Goal: Task Accomplishment & Management: Complete application form

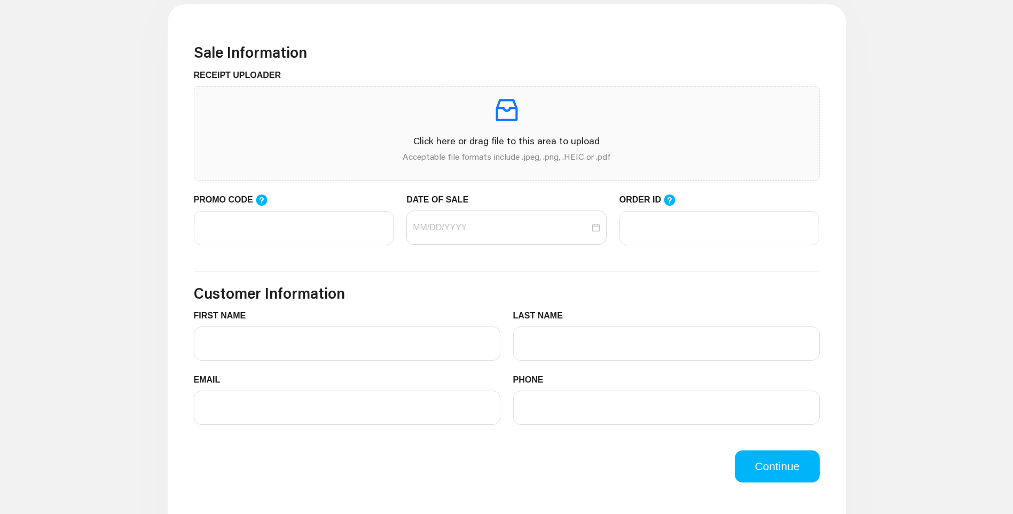
scroll to position [320, 0]
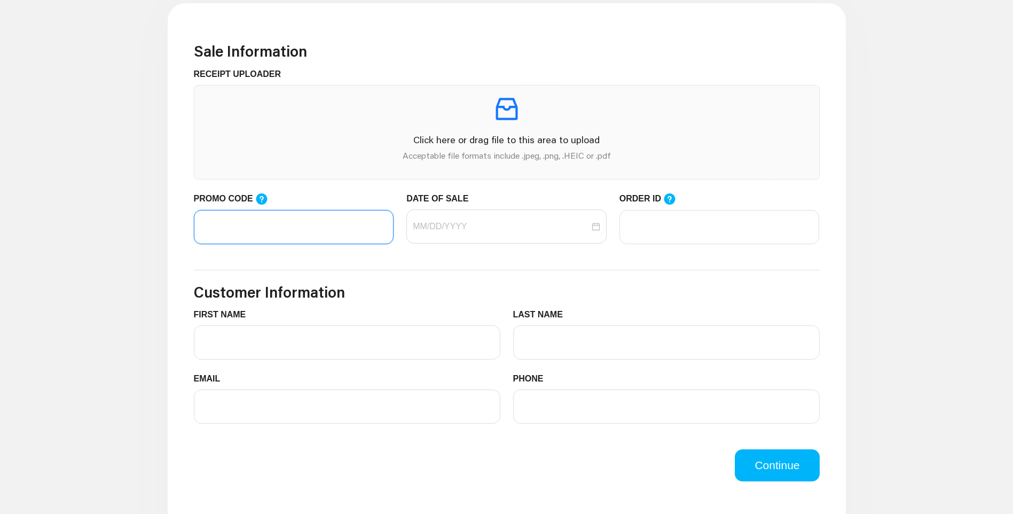
click at [296, 230] on input "PROMO CODE" at bounding box center [294, 227] width 200 height 34
paste input "LIFEMART20"
type input "LIFEMART20"
click at [475, 229] on input "DATE OF SALE" at bounding box center [501, 226] width 177 height 13
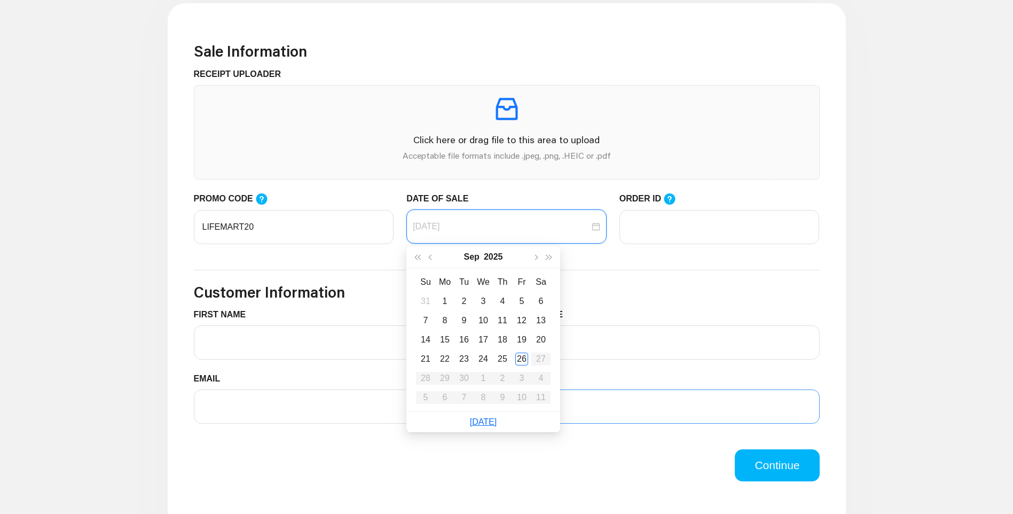
type input "[DATE]"
click at [520, 355] on div "26" at bounding box center [521, 358] width 13 height 13
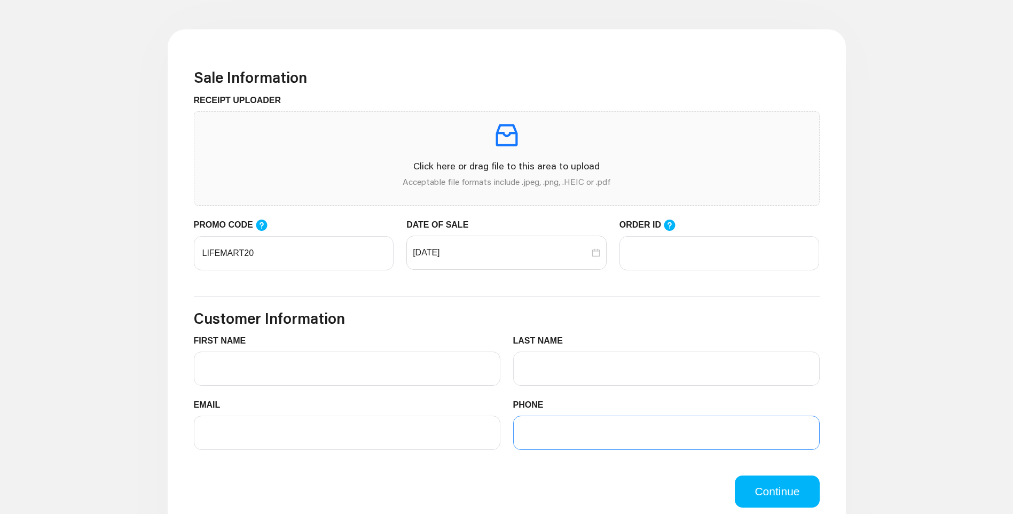
scroll to position [151, 0]
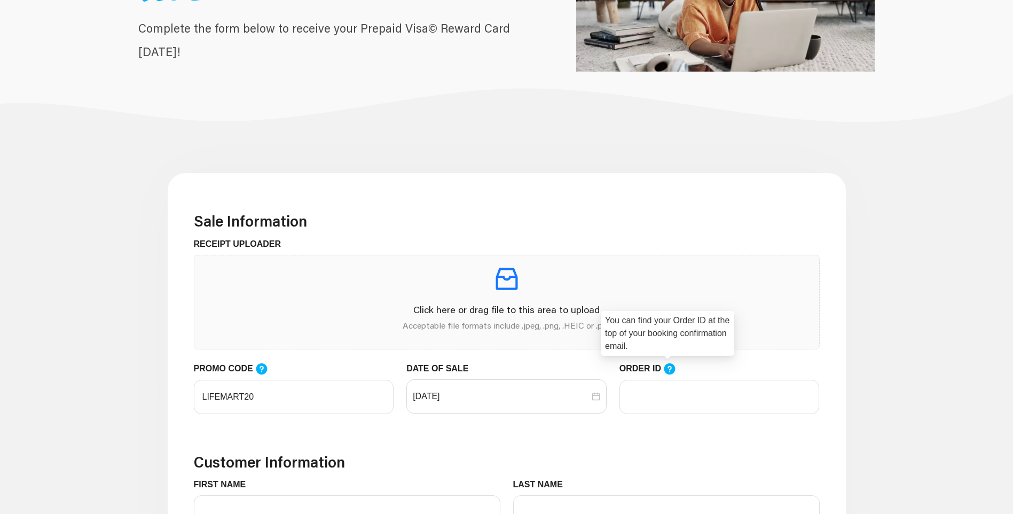
click at [665, 367] on icon at bounding box center [669, 368] width 11 height 11
click at [665, 380] on input "ORDER ID" at bounding box center [719, 397] width 200 height 34
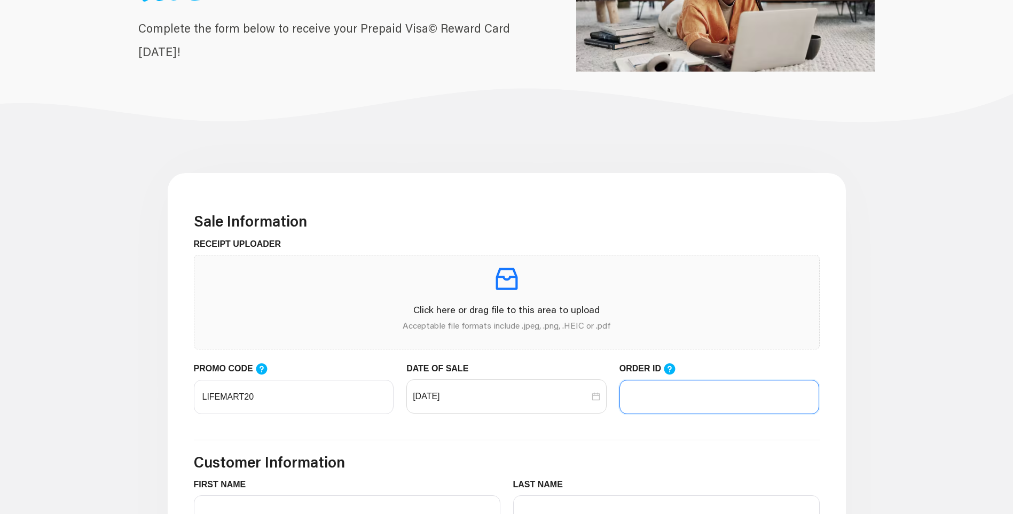
click at [658, 387] on input "ORDER ID" at bounding box center [719, 397] width 200 height 34
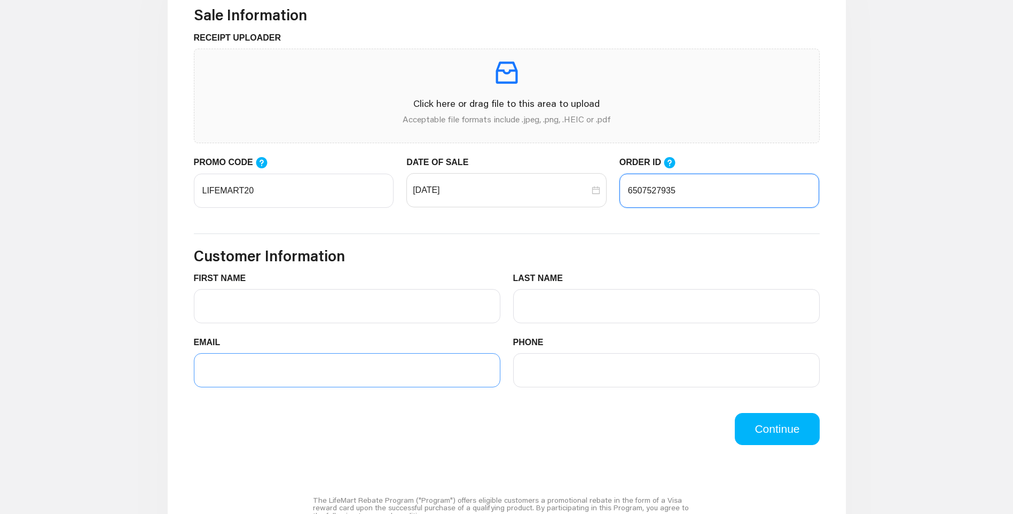
scroll to position [364, 0]
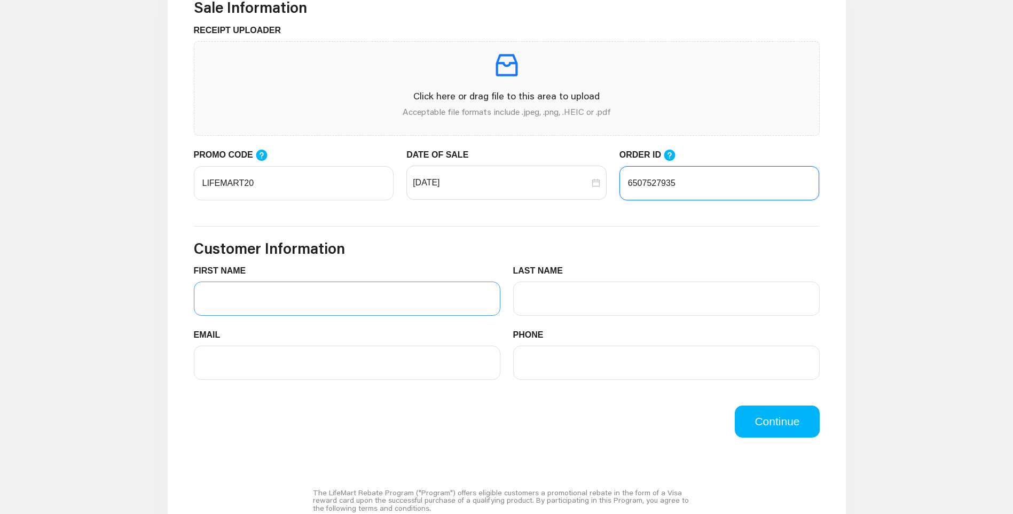
type input "6507527935"
drag, startPoint x: 342, startPoint y: 289, endPoint x: 316, endPoint y: 308, distance: 32.5
click at [342, 290] on input "FIRST NAME" at bounding box center [347, 298] width 307 height 34
type input "Teva"
click at [625, 285] on input "LAST NAME" at bounding box center [666, 298] width 307 height 34
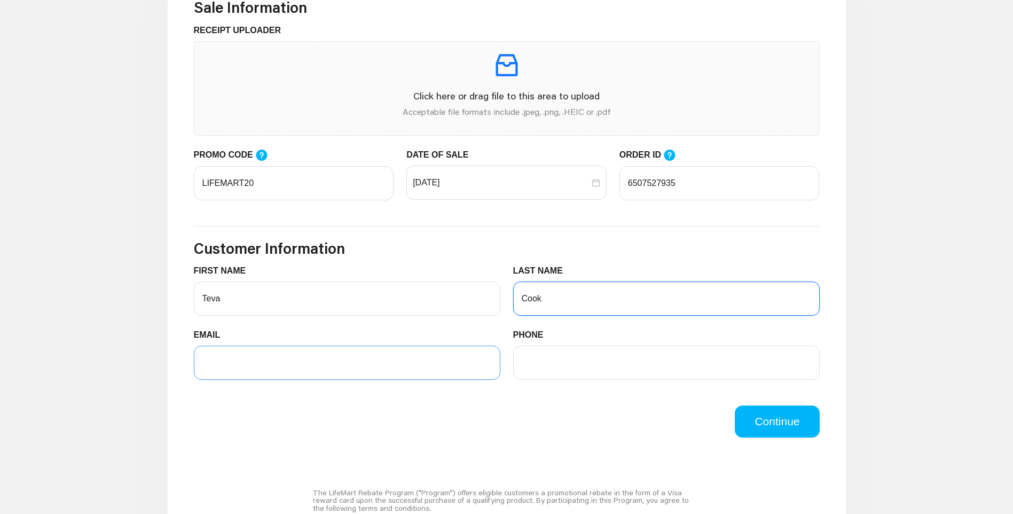
type input "Cook"
click at [231, 362] on input "EMAIL" at bounding box center [347, 363] width 307 height 34
type input "[EMAIL_ADDRESS][DOMAIN_NAME]"
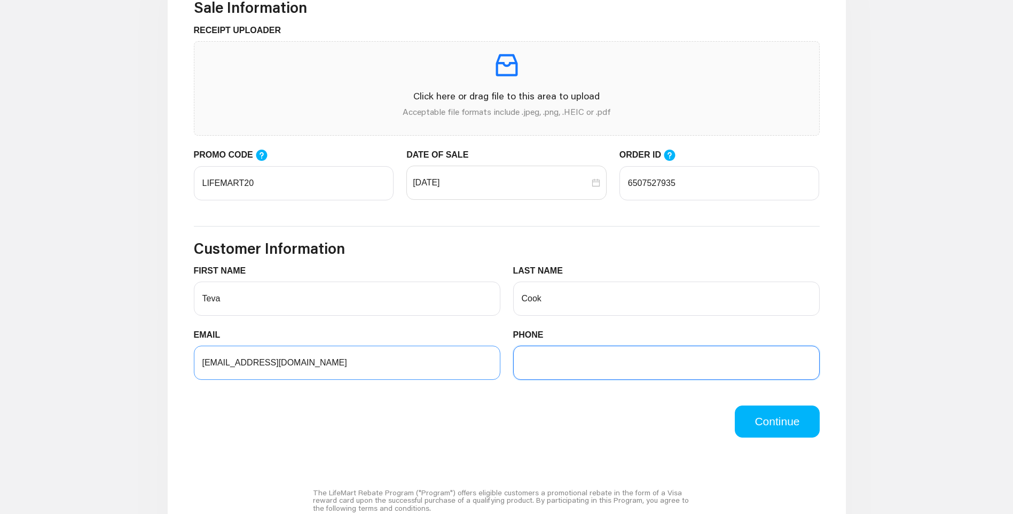
type input "4133812798"
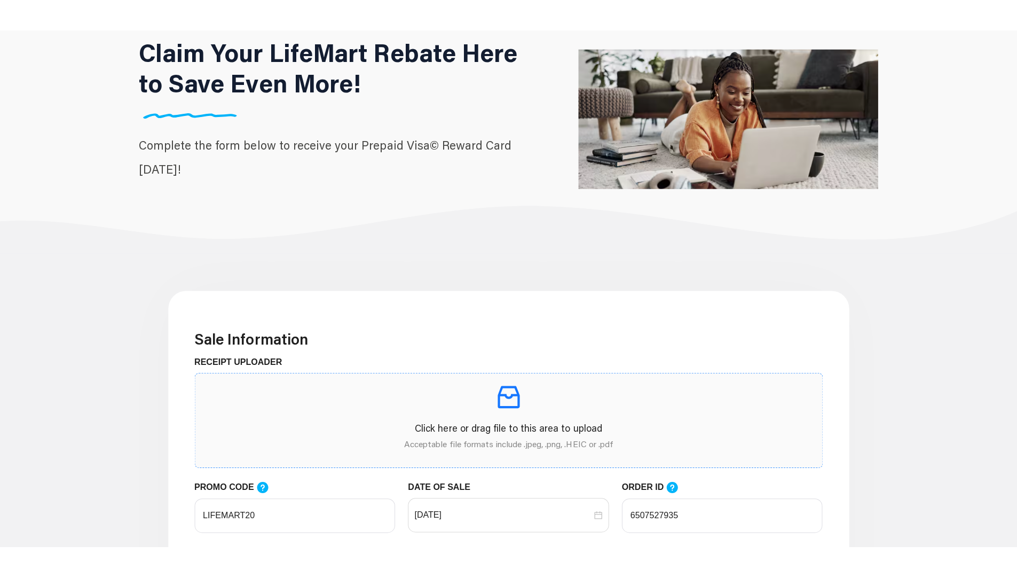
scroll to position [160, 0]
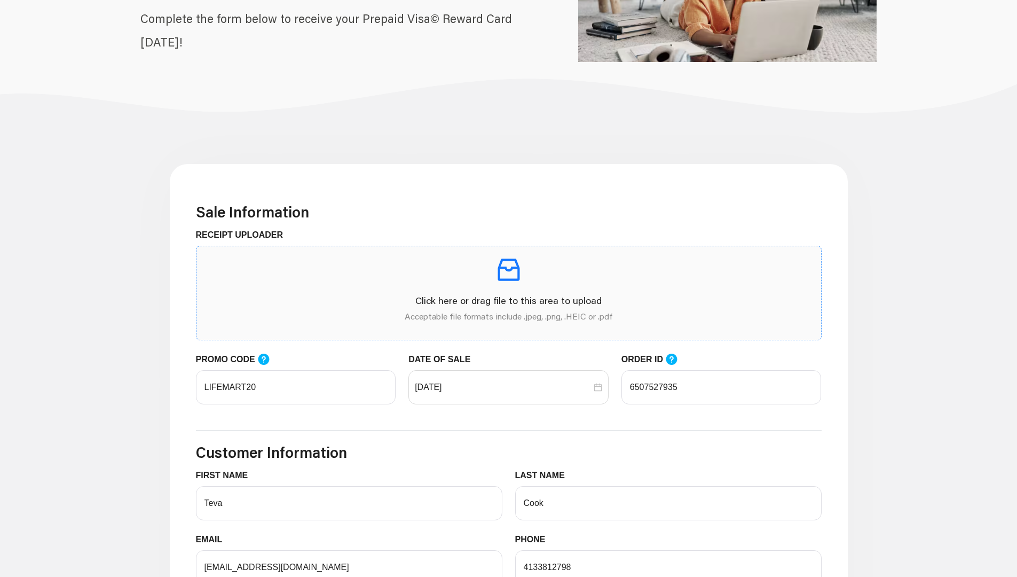
click at [555, 280] on p at bounding box center [509, 270] width 608 height 30
click at [1013, 0] on main "Claim Your LifeMart Rebate Here to Save Even More! Complete the form below to r…" at bounding box center [508, 457] width 1017 height 1136
click at [969, 0] on main "Claim Your LifeMart Rebate Here to Save Even More! Complete the form below to r…" at bounding box center [508, 457] width 1017 height 1136
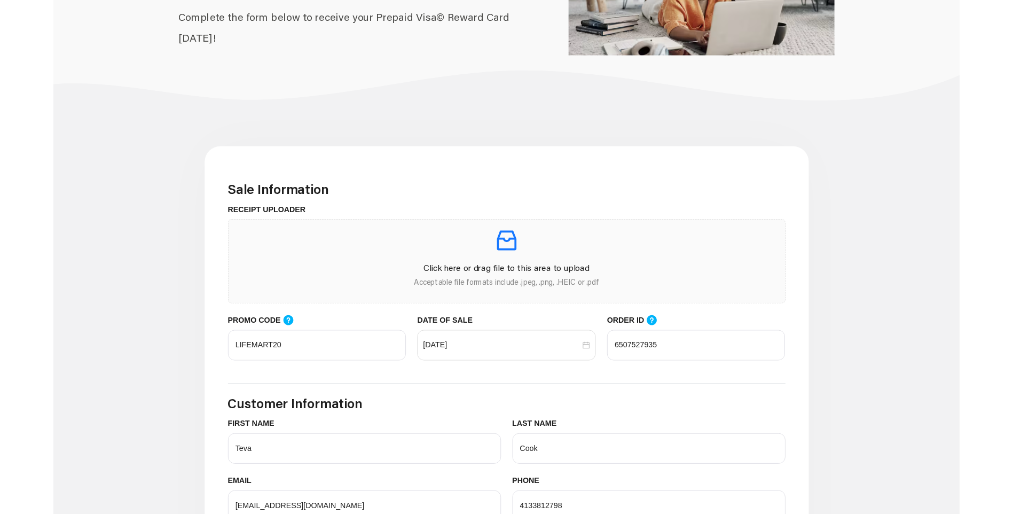
scroll to position [150, 0]
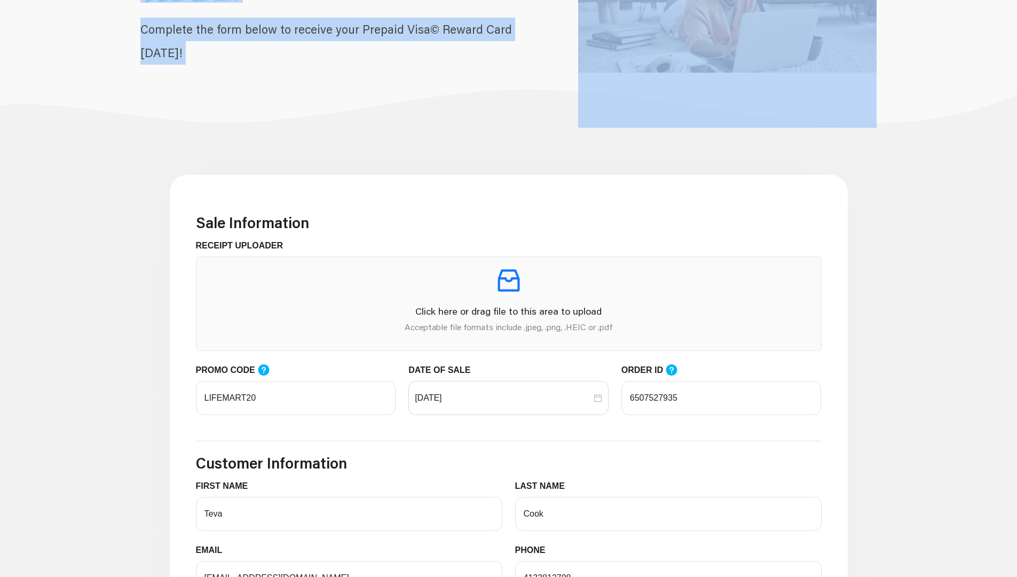
drag, startPoint x: 969, startPoint y: 0, endPoint x: 934, endPoint y: 0, distance: 34.7
click at [934, 0] on main "Claim Your LifeMart Rebate Here to Save Even More! Complete the form below to r…" at bounding box center [508, 468] width 1017 height 1136
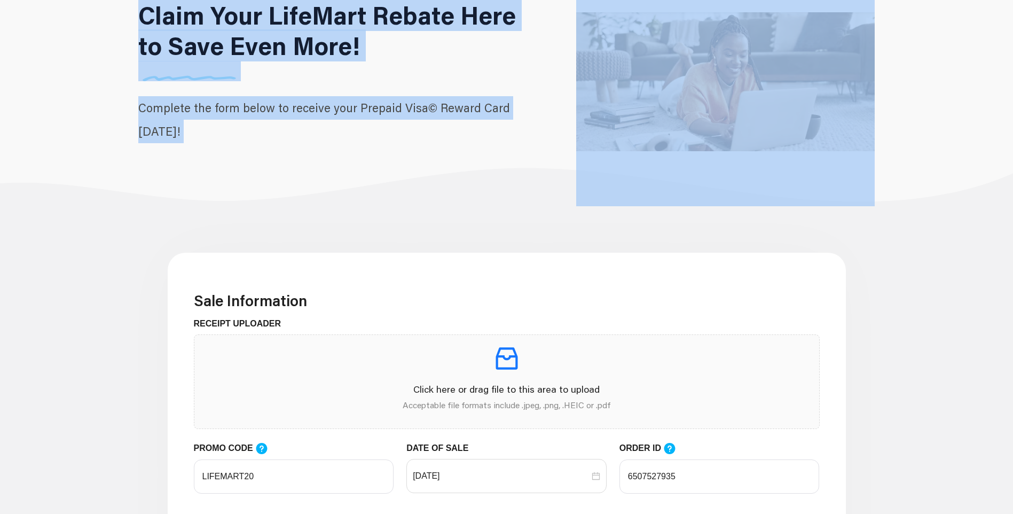
scroll to position [214, 0]
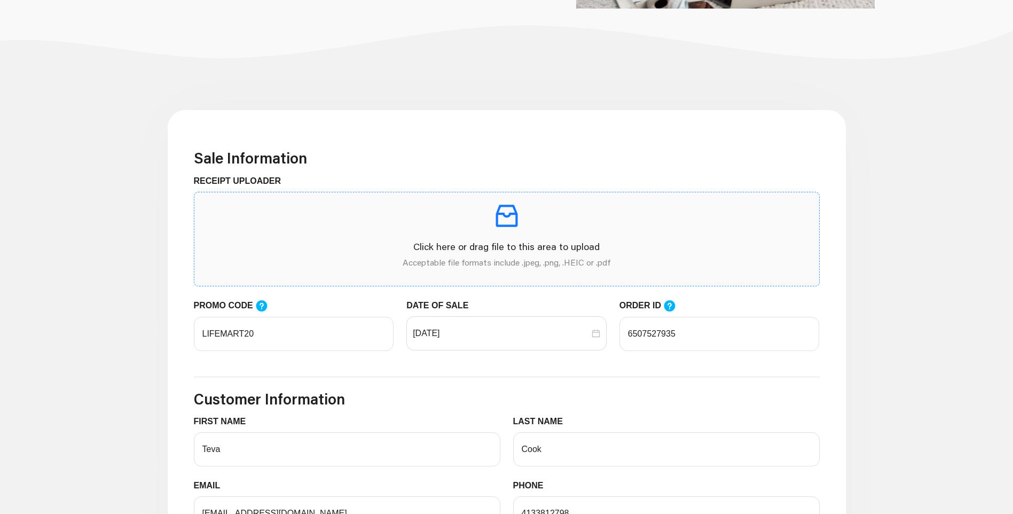
click at [571, 222] on p at bounding box center [507, 216] width 608 height 30
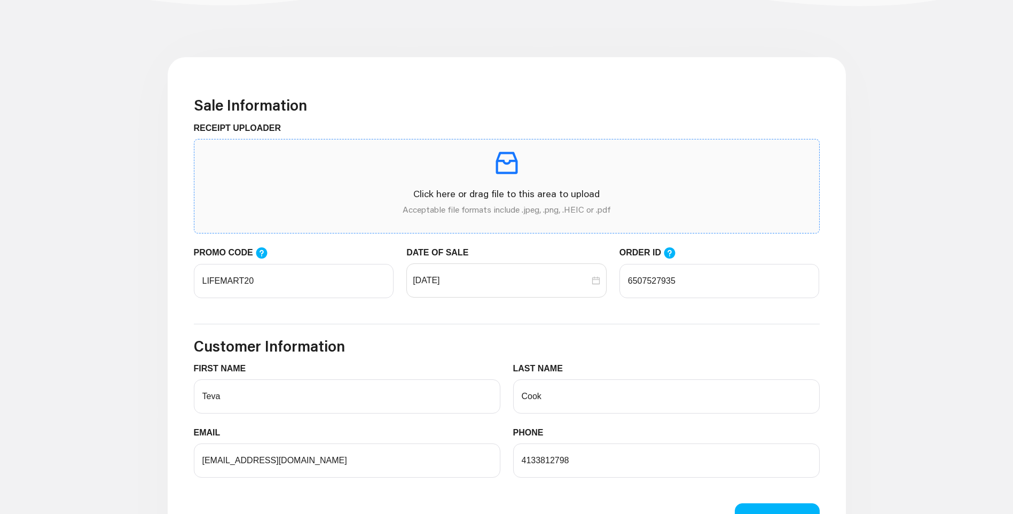
scroll to position [267, 0]
click at [519, 140] on span "Click here or drag file to this area to upload Acceptable file formats include …" at bounding box center [506, 185] width 625 height 93
click at [492, 154] on icon "inbox" at bounding box center [507, 162] width 30 height 30
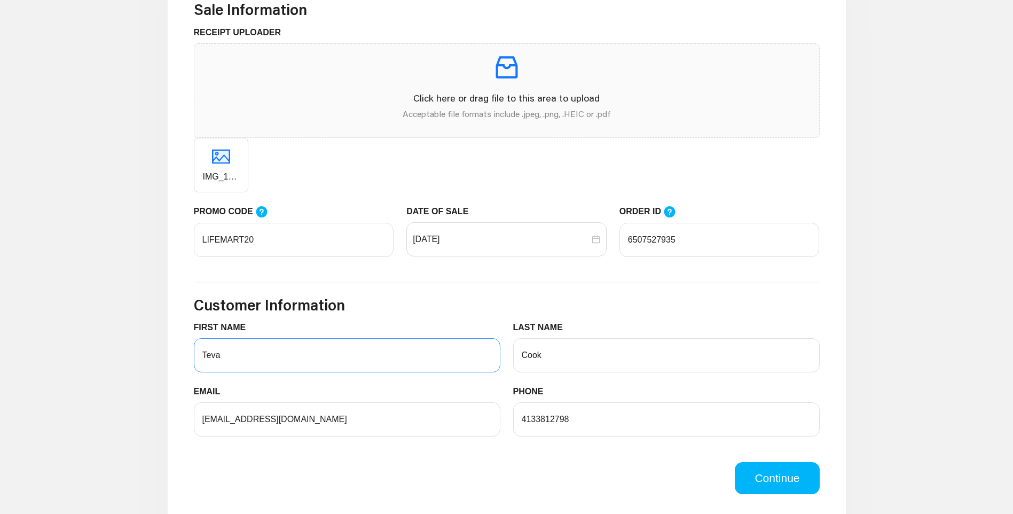
scroll to position [481, 0]
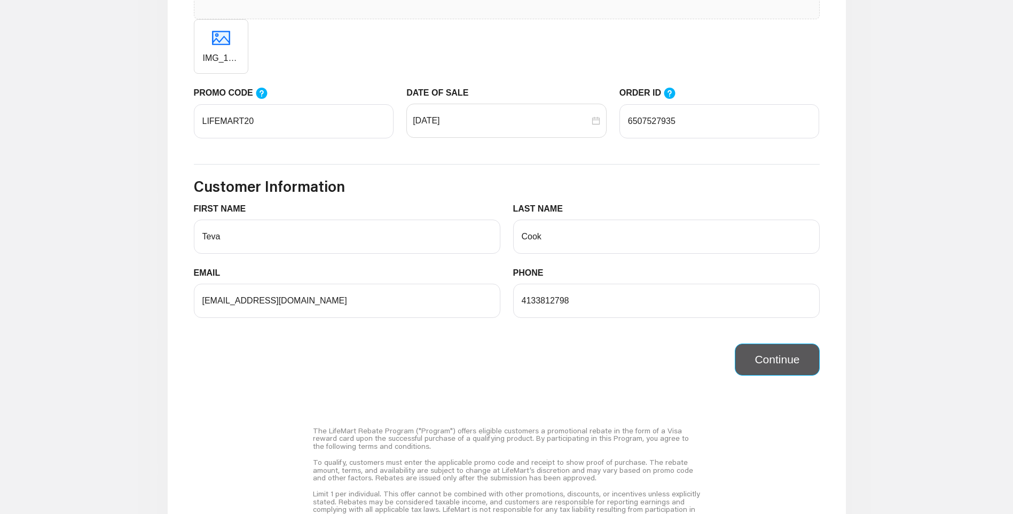
click at [760, 358] on button "Continue" at bounding box center [777, 359] width 84 height 32
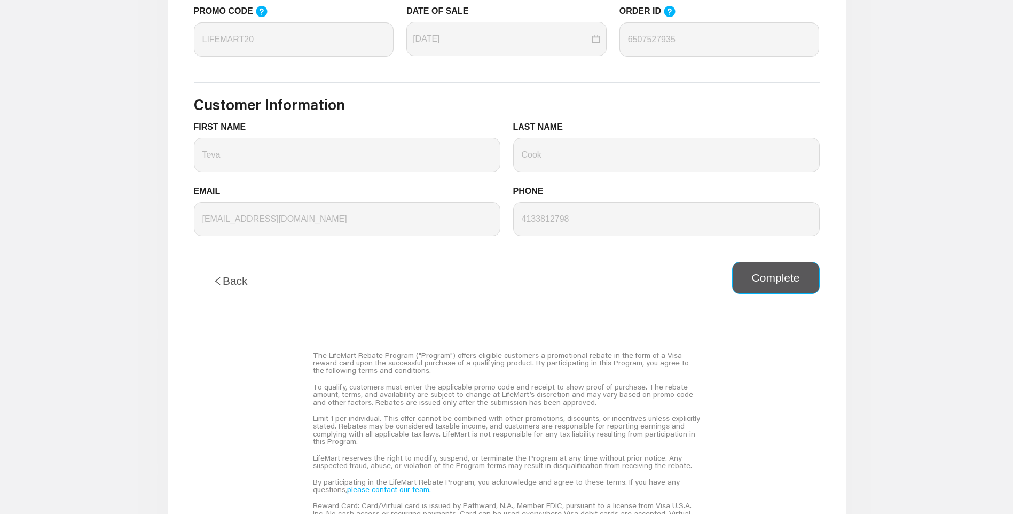
click at [786, 279] on button "Complete" at bounding box center [776, 278] width 88 height 32
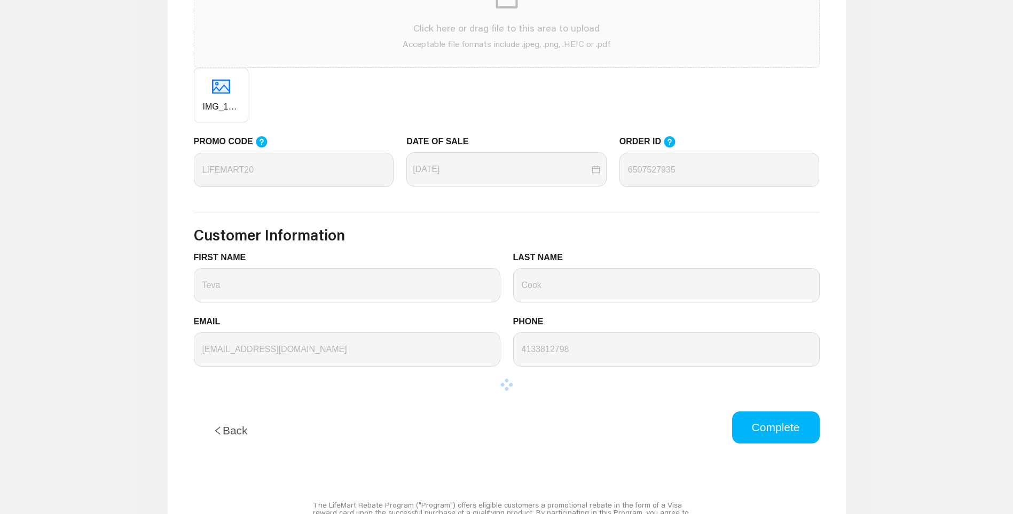
scroll to position [427, 0]
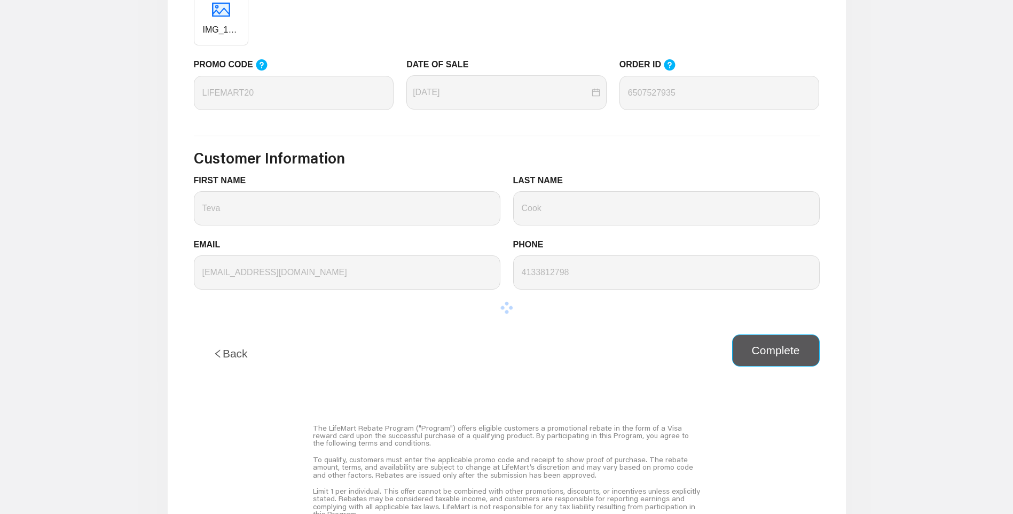
click at [795, 347] on button "Complete" at bounding box center [776, 350] width 88 height 32
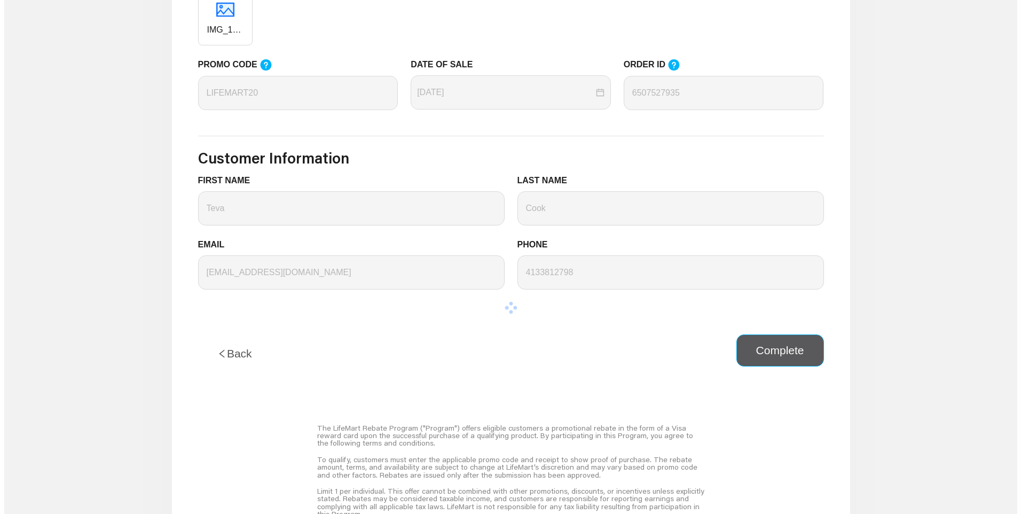
scroll to position [0, 0]
